Goal: Find contact information: Find contact information

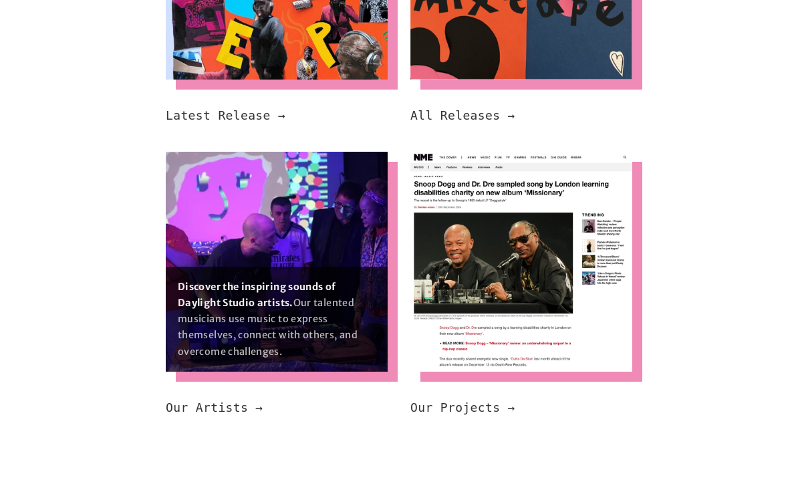
scroll to position [698, 0]
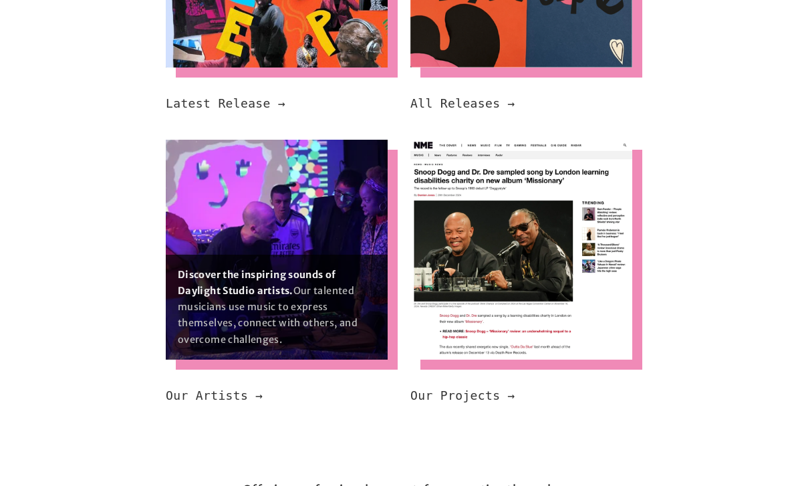
click at [268, 220] on img at bounding box center [277, 250] width 222 height 220
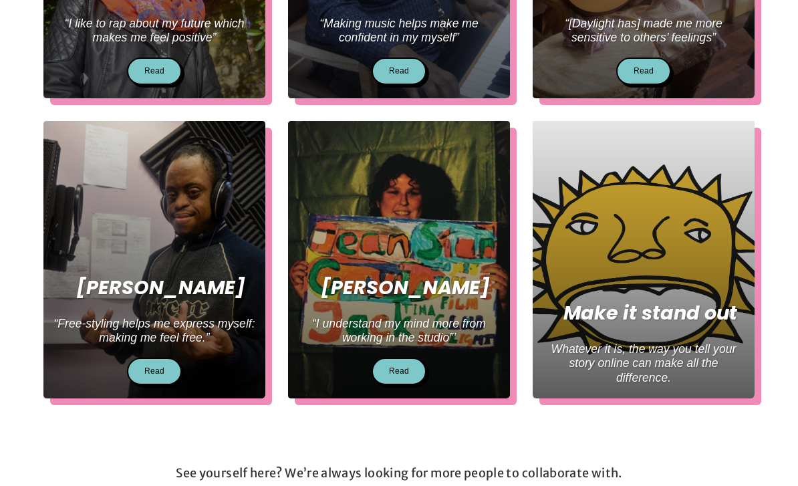
scroll to position [577, 0]
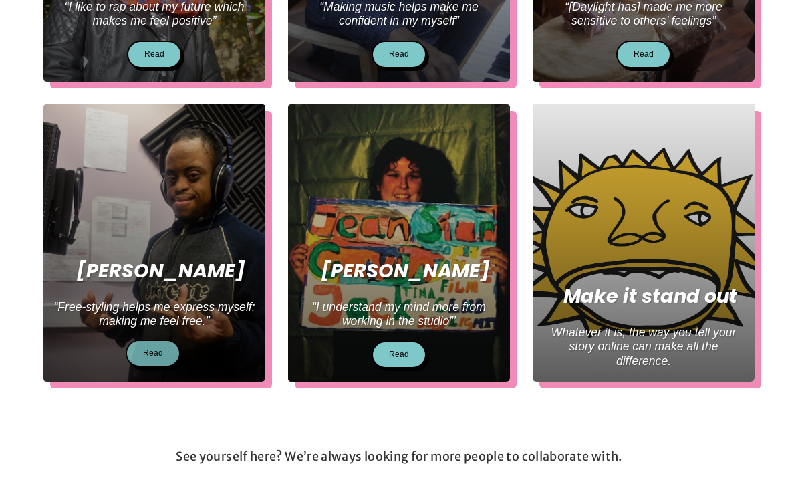
click at [167, 353] on link "Read" at bounding box center [153, 352] width 55 height 27
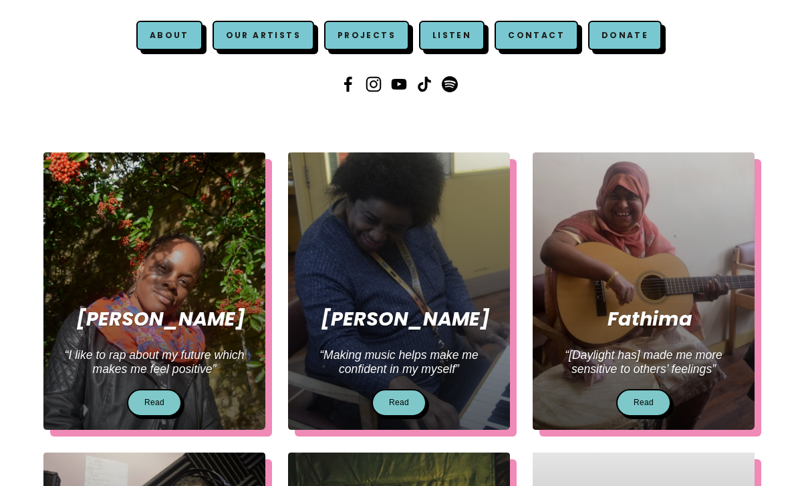
scroll to position [0, 0]
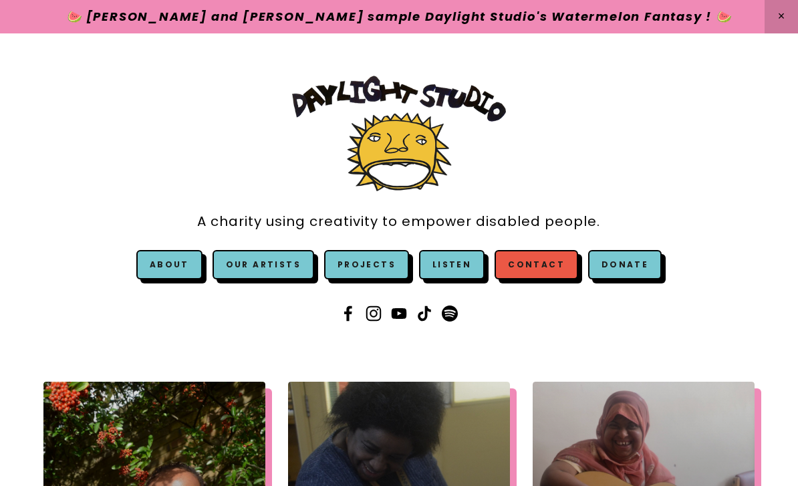
click at [547, 267] on link "Contact" at bounding box center [536, 264] width 84 height 29
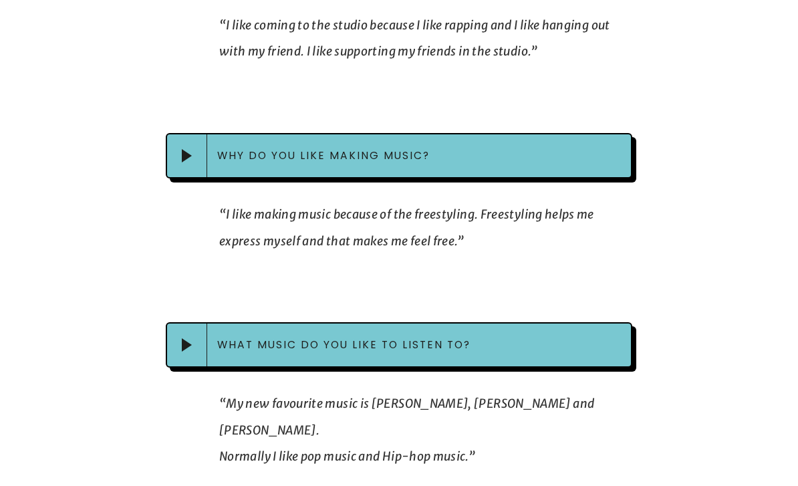
scroll to position [1207, 0]
